Goal: Book appointment/travel/reservation

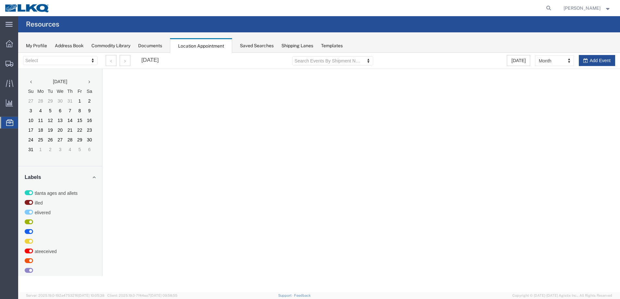
select select "28018"
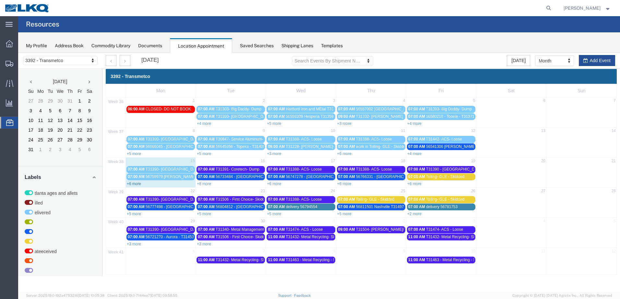
click at [139, 185] on link "+6 more" at bounding box center [134, 184] width 14 height 5
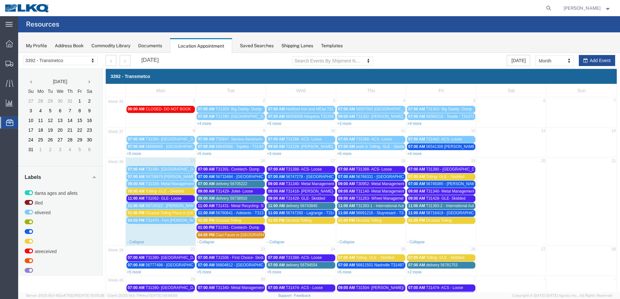
click at [178, 191] on span "Tolling- GLE - Skidded" at bounding box center [165, 191] width 38 height 5
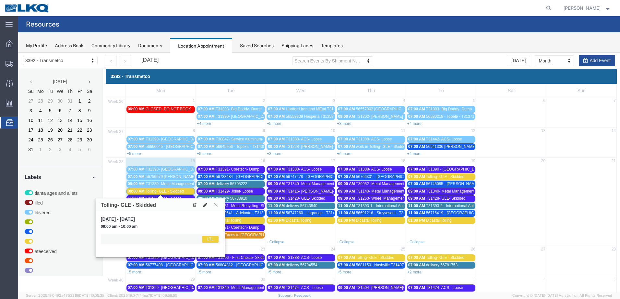
click at [205, 205] on icon at bounding box center [205, 205] width 4 height 5
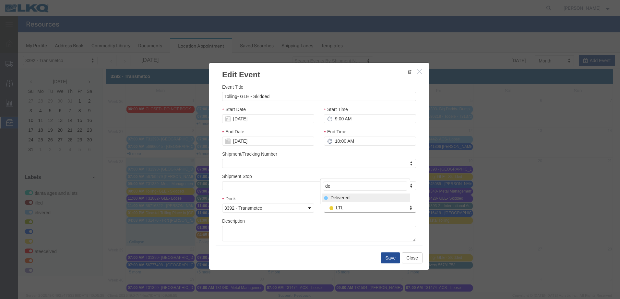
type input "de"
select select "40"
click at [405, 255] on button "Close" at bounding box center [412, 258] width 21 height 11
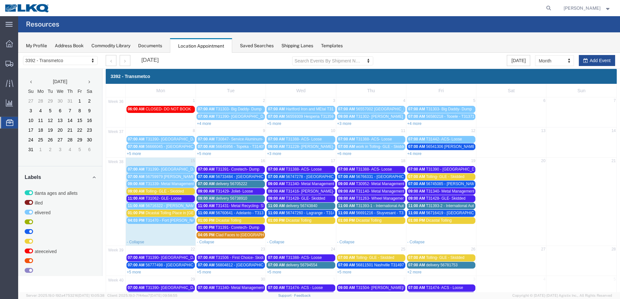
click at [185, 190] on div "09:00 AM Tolling- GLE - Skidded" at bounding box center [161, 191] width 66 height 5
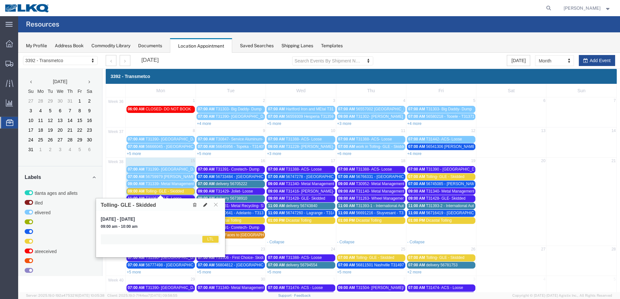
click at [208, 205] on button at bounding box center [205, 205] width 9 height 7
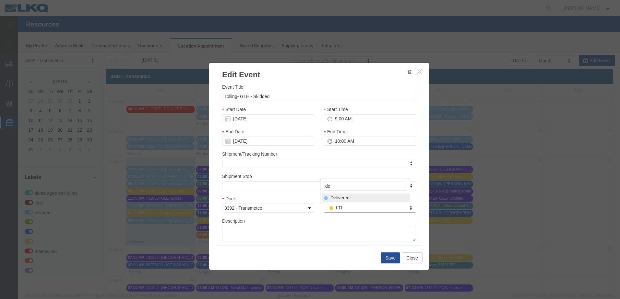
type input "de"
select select "40"
click at [385, 256] on button "Save" at bounding box center [389, 258] width 19 height 11
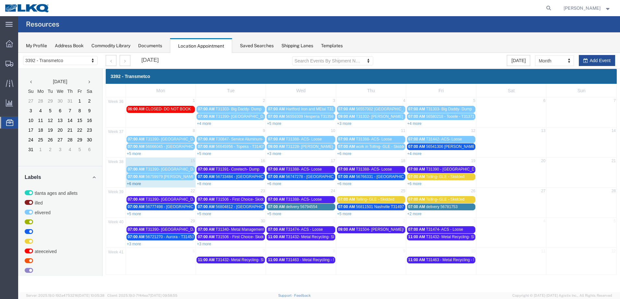
click at [137, 183] on link "+6 more" at bounding box center [134, 184] width 14 height 5
